Goal: Navigation & Orientation: Find specific page/section

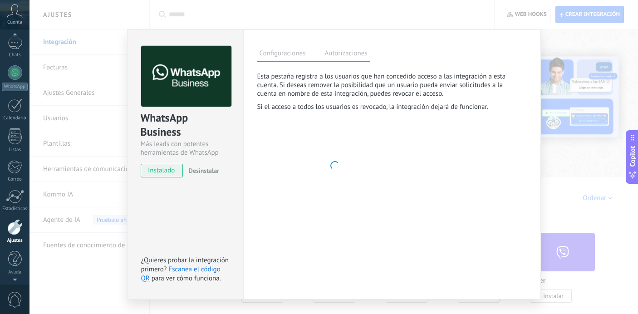
scroll to position [49, 0]
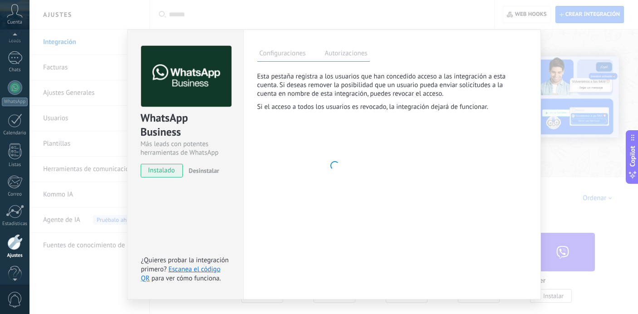
click at [13, 45] on div "Panel Leads Chats WhatsApp Clientes" at bounding box center [14, 144] width 29 height 310
click at [13, 62] on div at bounding box center [15, 57] width 15 height 13
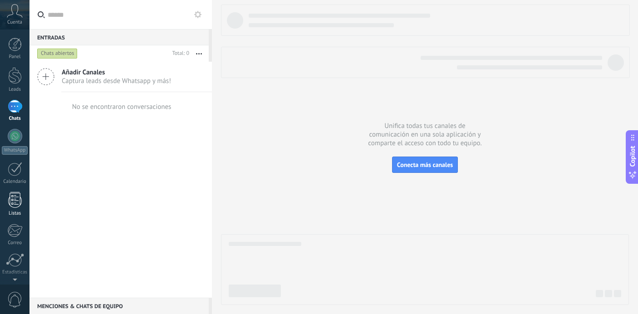
click at [16, 195] on div at bounding box center [15, 200] width 14 height 16
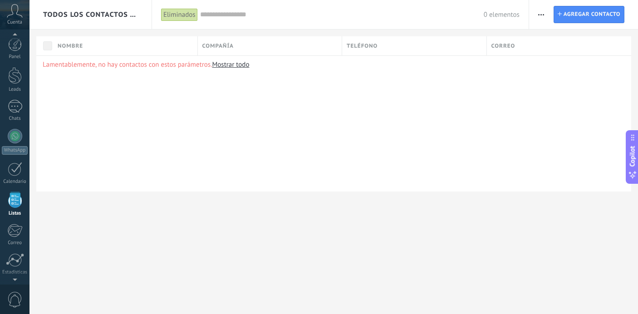
scroll to position [56, 0]
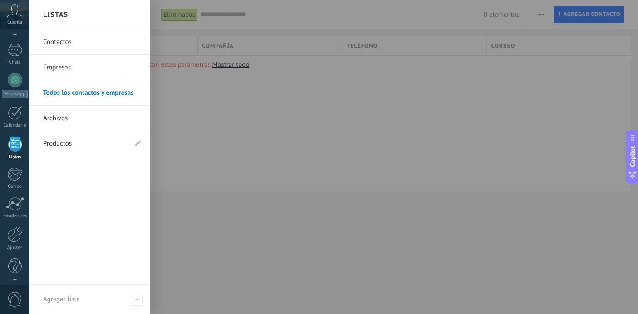
click at [20, 150] on div at bounding box center [15, 144] width 14 height 16
